Goal: Information Seeking & Learning: Understand process/instructions

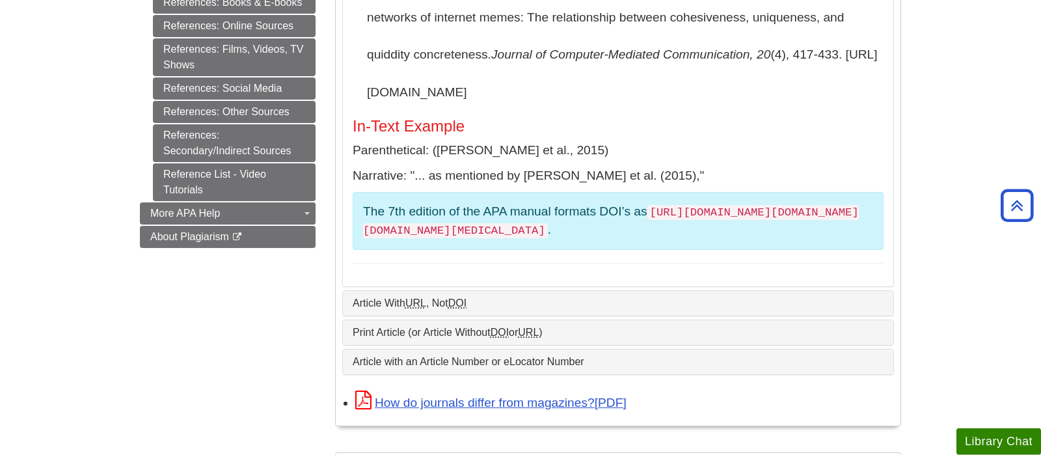
scroll to position [615, 0]
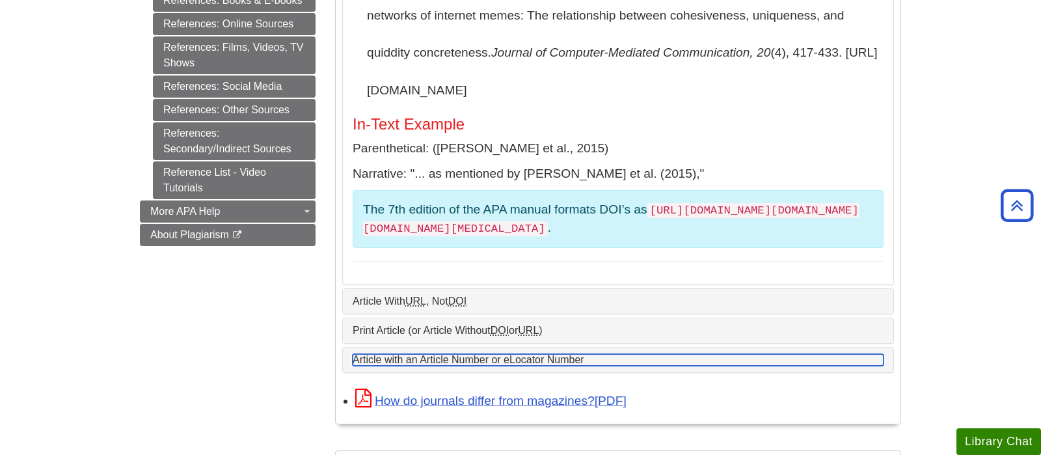
click at [467, 354] on link "Article with an Article Number or eLocator Number" at bounding box center [618, 360] width 531 height 12
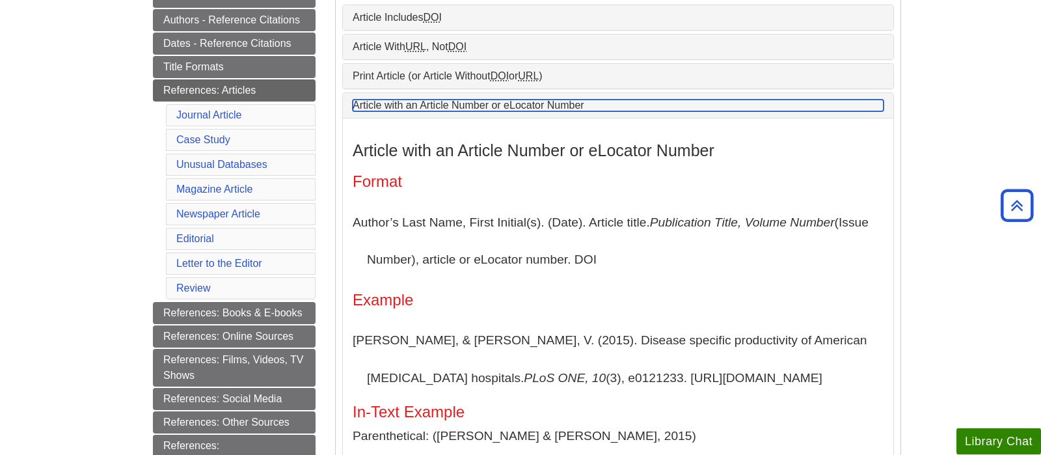
scroll to position [205, 0]
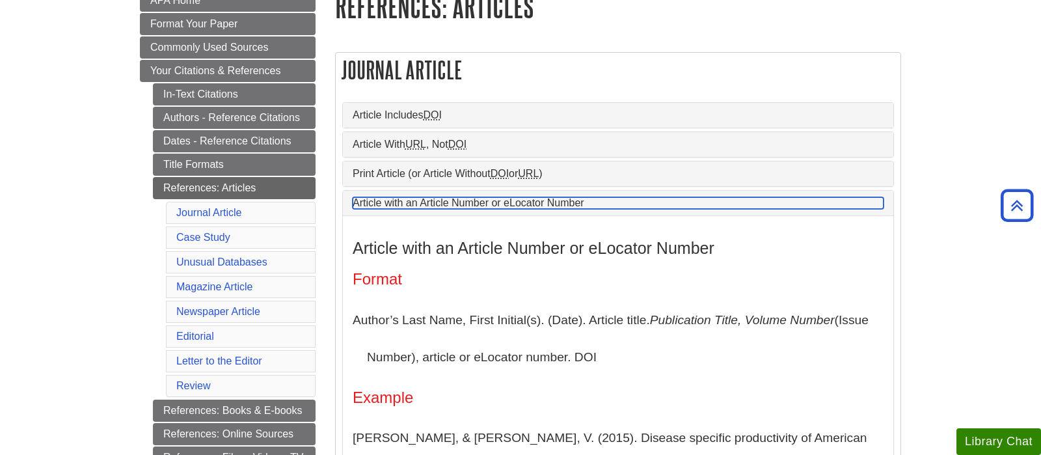
click at [517, 204] on link "Article with an Article Number or eLocator Number" at bounding box center [618, 203] width 531 height 12
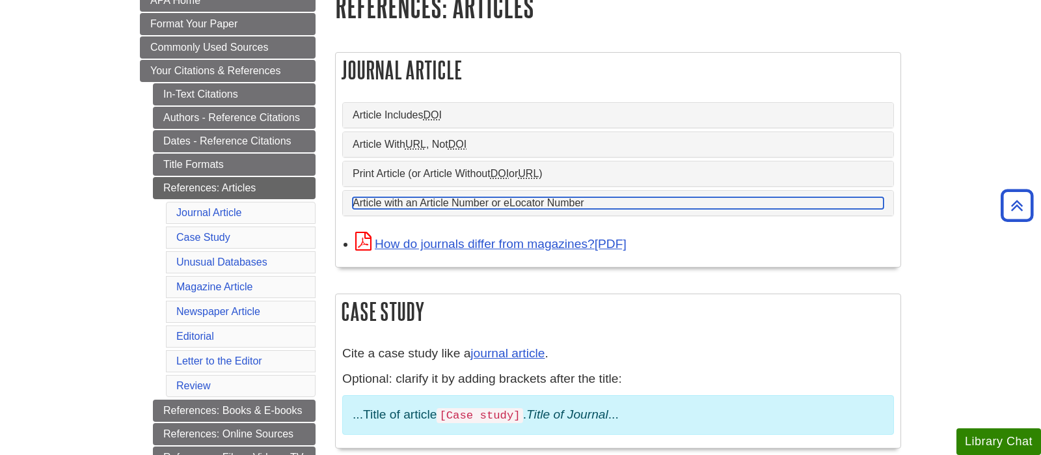
scroll to position [137, 0]
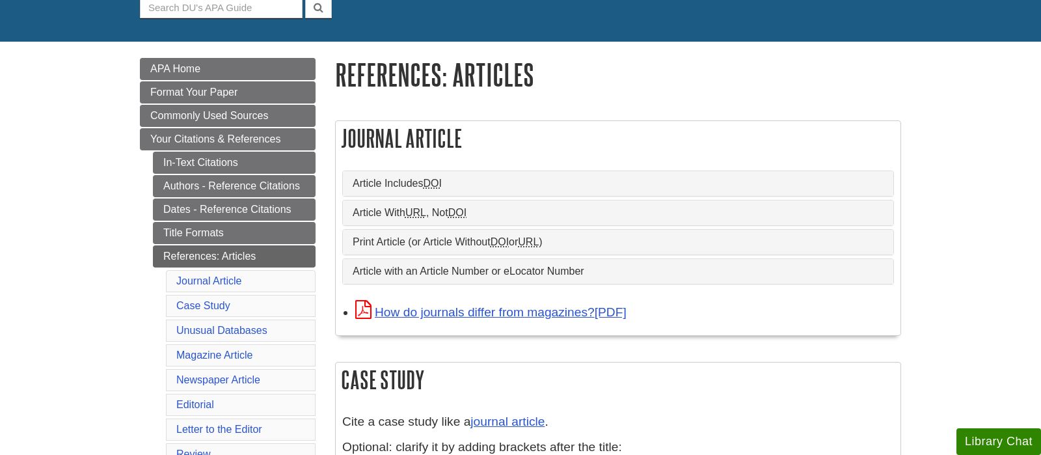
click at [431, 178] on div "Article Includes DOI" at bounding box center [618, 183] width 550 height 25
click at [451, 239] on div "Print Article (or Article Without DOI or URL )" at bounding box center [618, 242] width 550 height 25
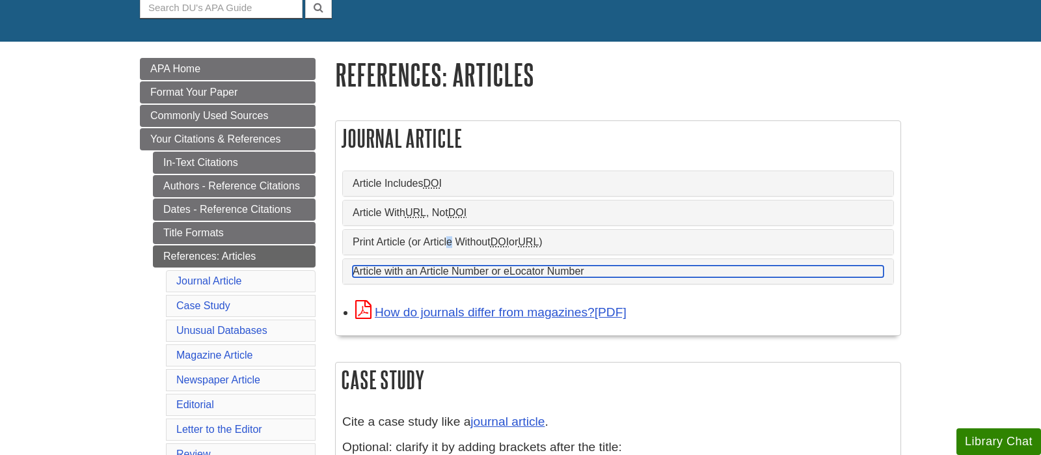
click at [460, 271] on link "Article with an Article Number or eLocator Number" at bounding box center [618, 271] width 531 height 12
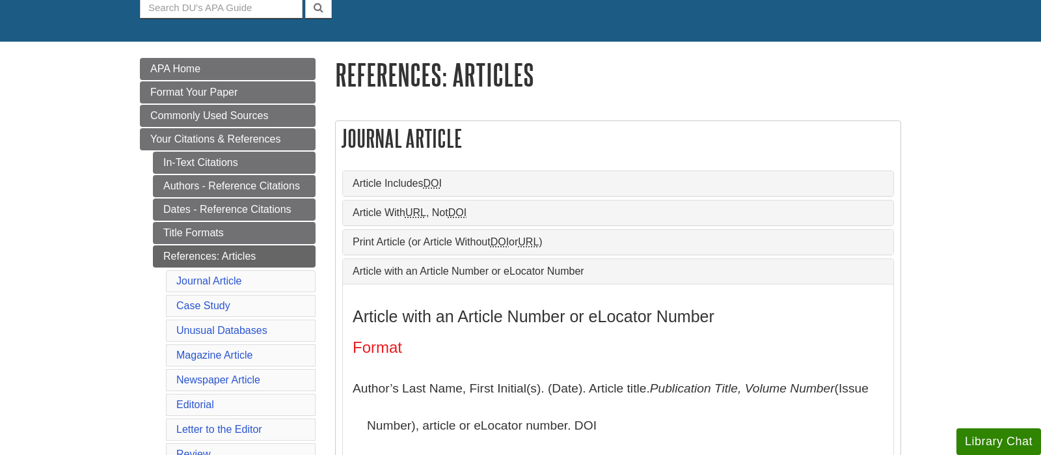
click at [455, 264] on div "Article with an Article Number or eLocator Number" at bounding box center [618, 271] width 550 height 25
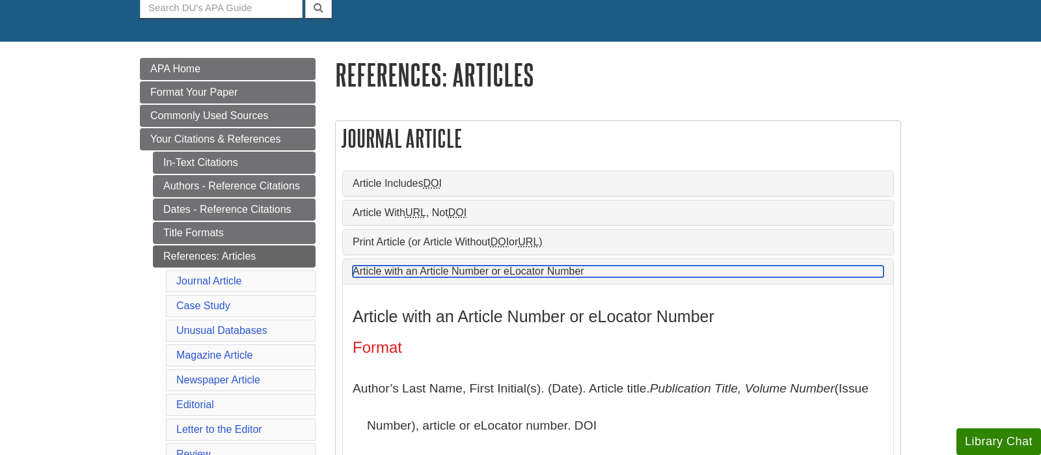
click at [441, 275] on link "Article with an Article Number or eLocator Number" at bounding box center [618, 271] width 531 height 12
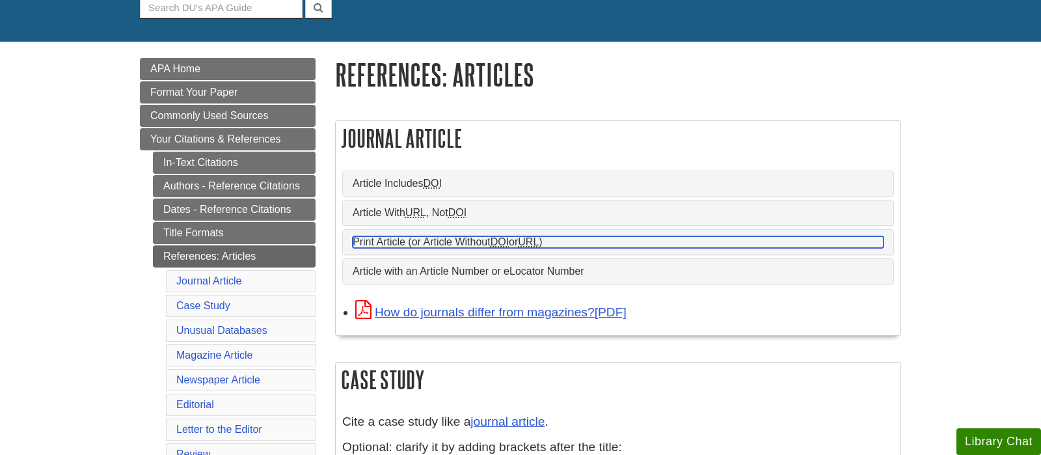
click at [435, 244] on link "Print Article (or Article Without DOI or URL )" at bounding box center [618, 242] width 531 height 12
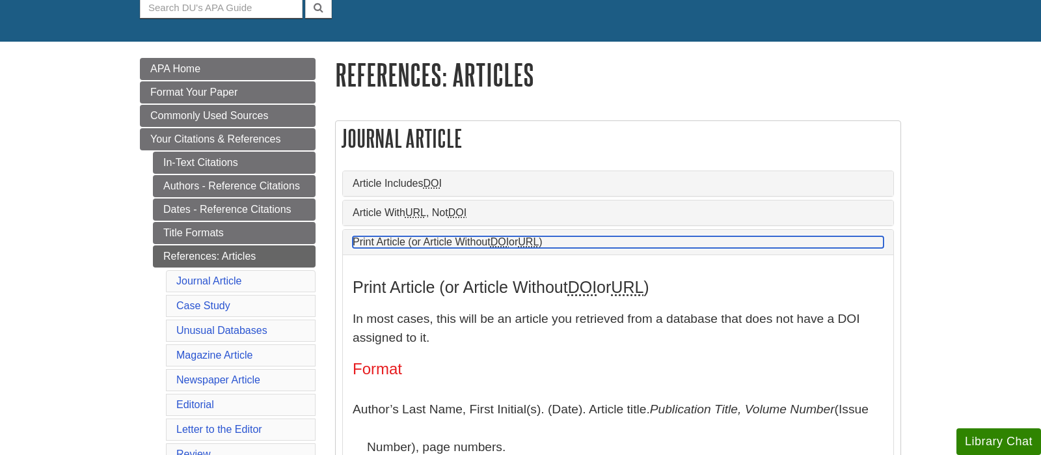
click at [435, 244] on link "Print Article (or Article Without DOI or URL )" at bounding box center [618, 242] width 531 height 12
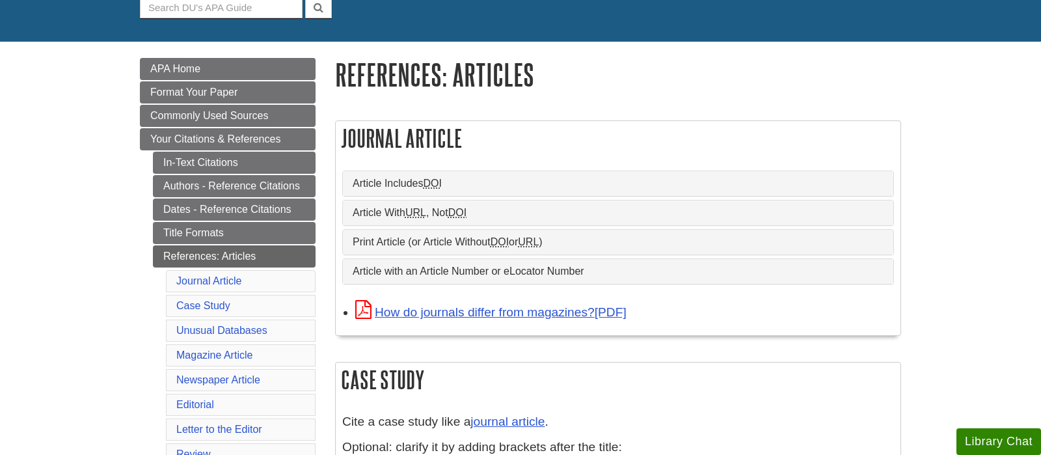
click at [424, 175] on div "Article Includes DOI" at bounding box center [618, 183] width 550 height 25
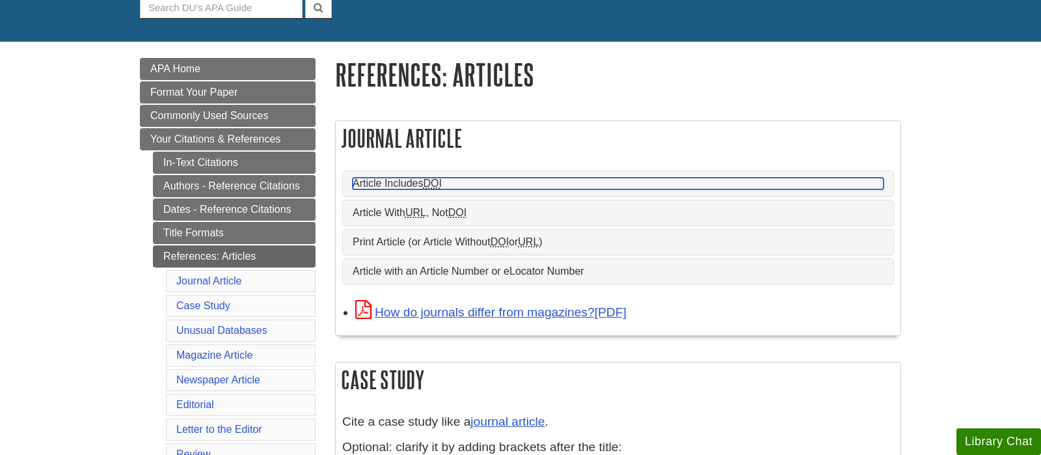
click at [426, 189] on link "Article Includes DOI" at bounding box center [618, 184] width 531 height 12
